Goal: Find specific page/section: Find specific page/section

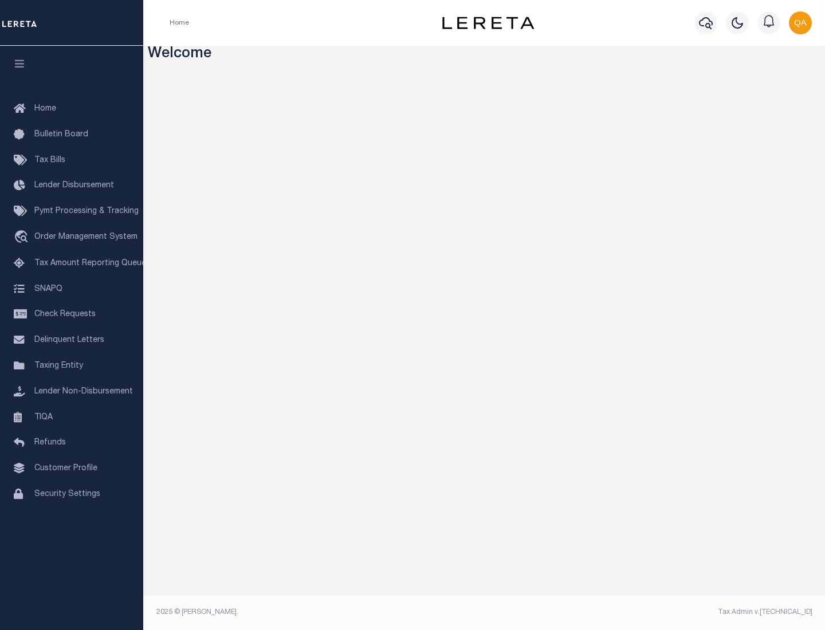
click at [72, 417] on link "TIQA" at bounding box center [71, 418] width 143 height 26
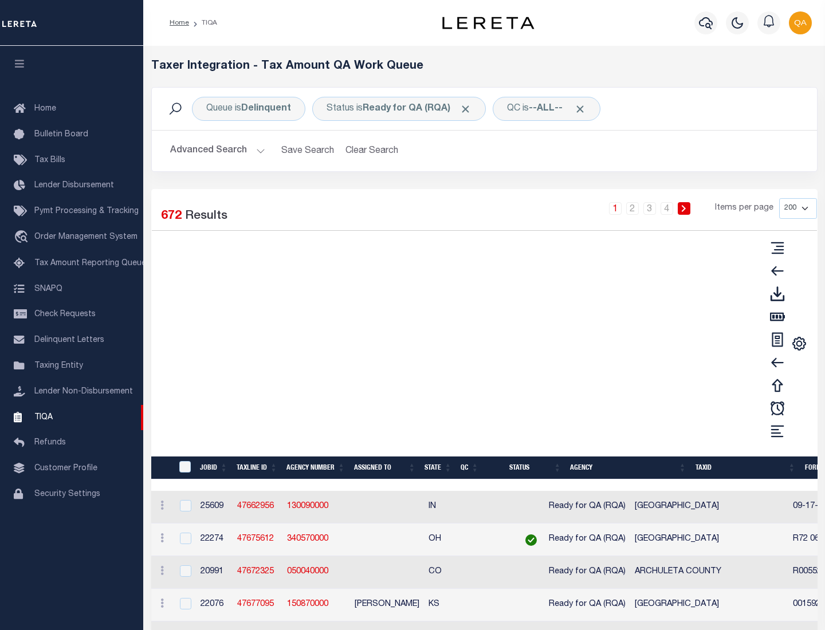
select select "200"
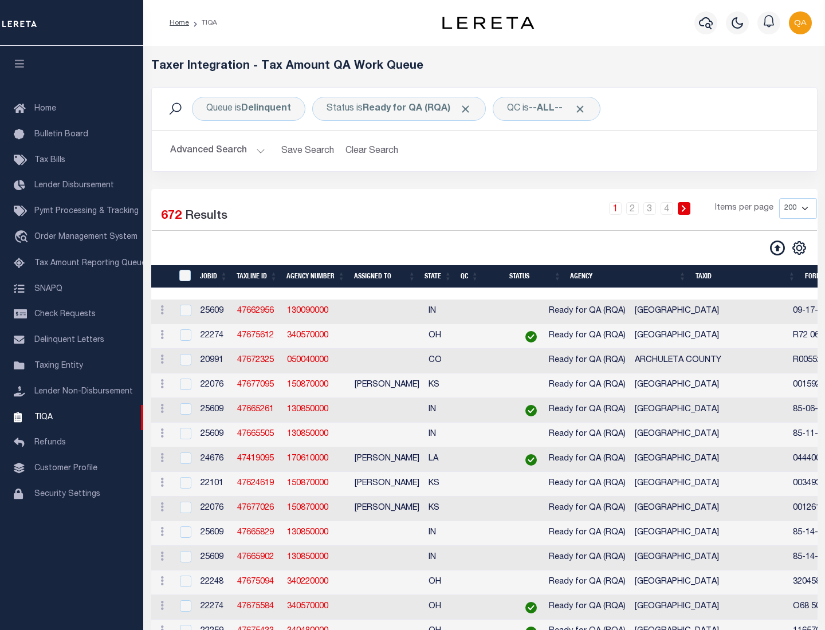
click at [469, 109] on span "Click to Remove" at bounding box center [465, 109] width 12 height 12
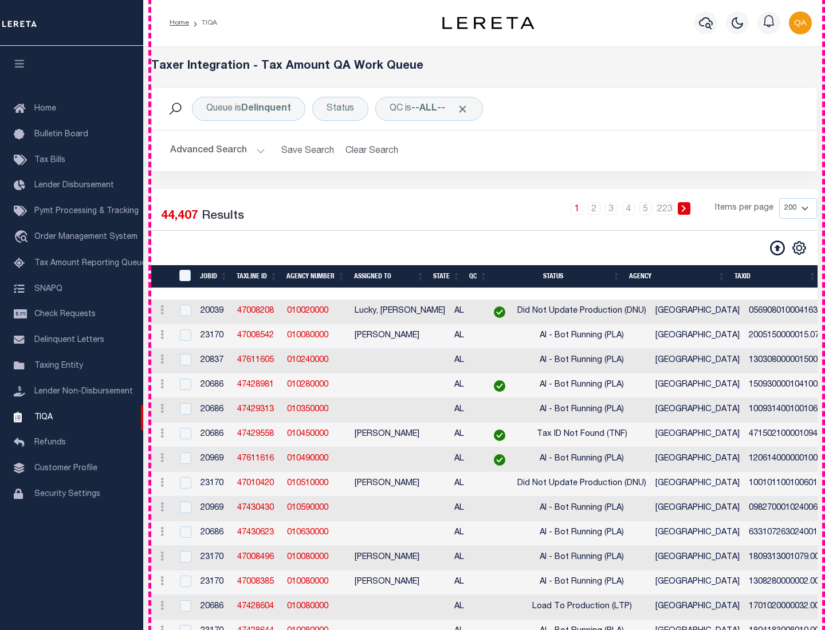
scroll to position [2448, 0]
